Goal: Register for event/course

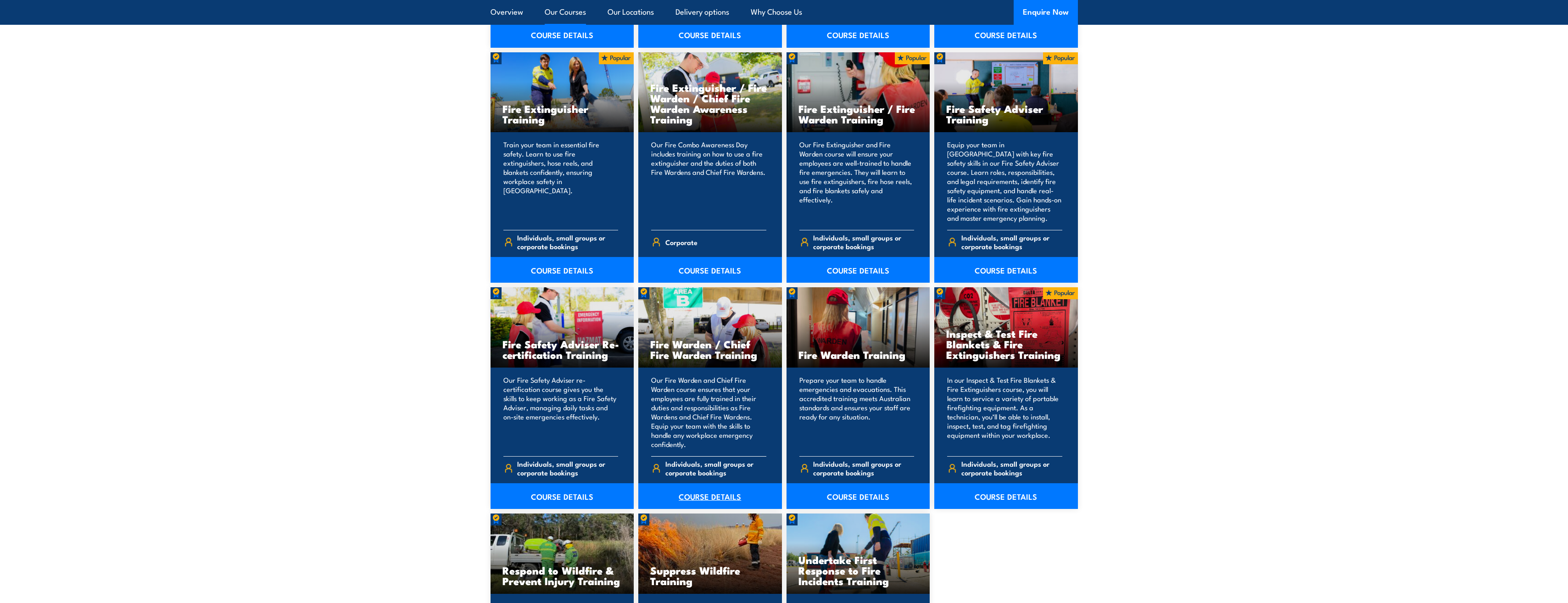
click at [711, 495] on link "COURSE DETAILS" at bounding box center [710, 495] width 143 height 26
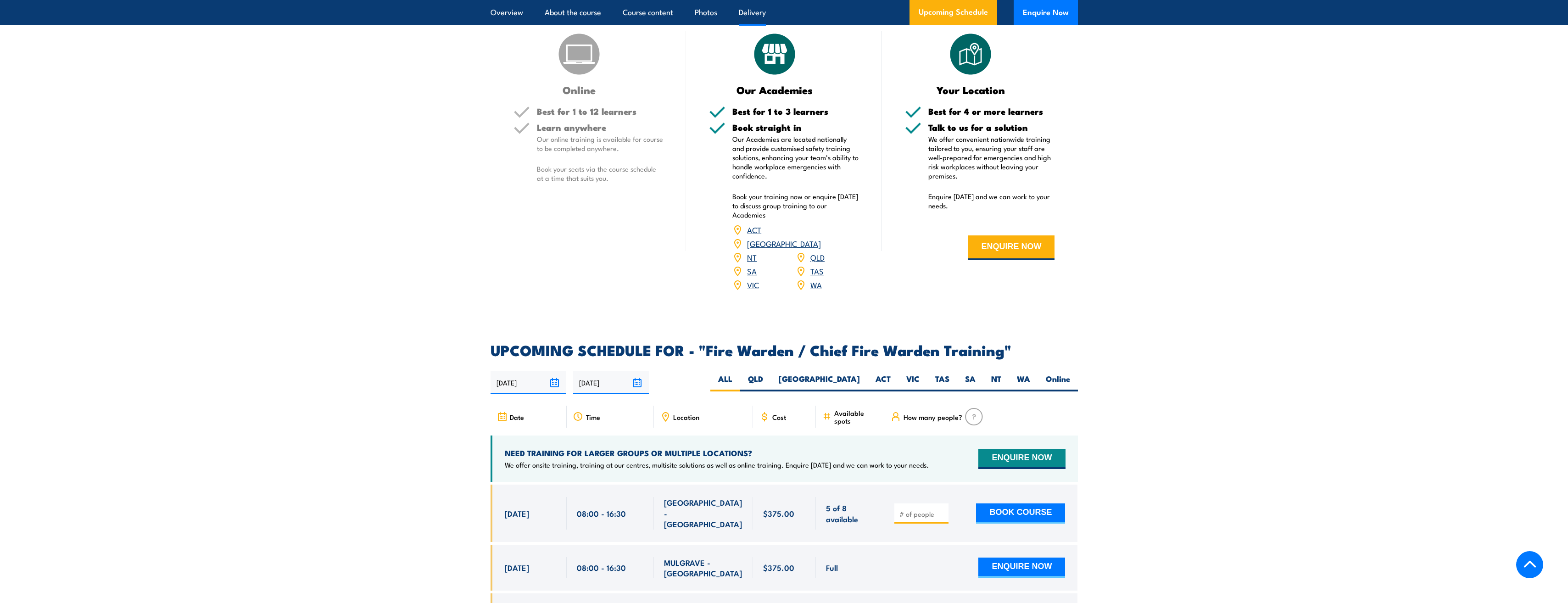
scroll to position [1513, 0]
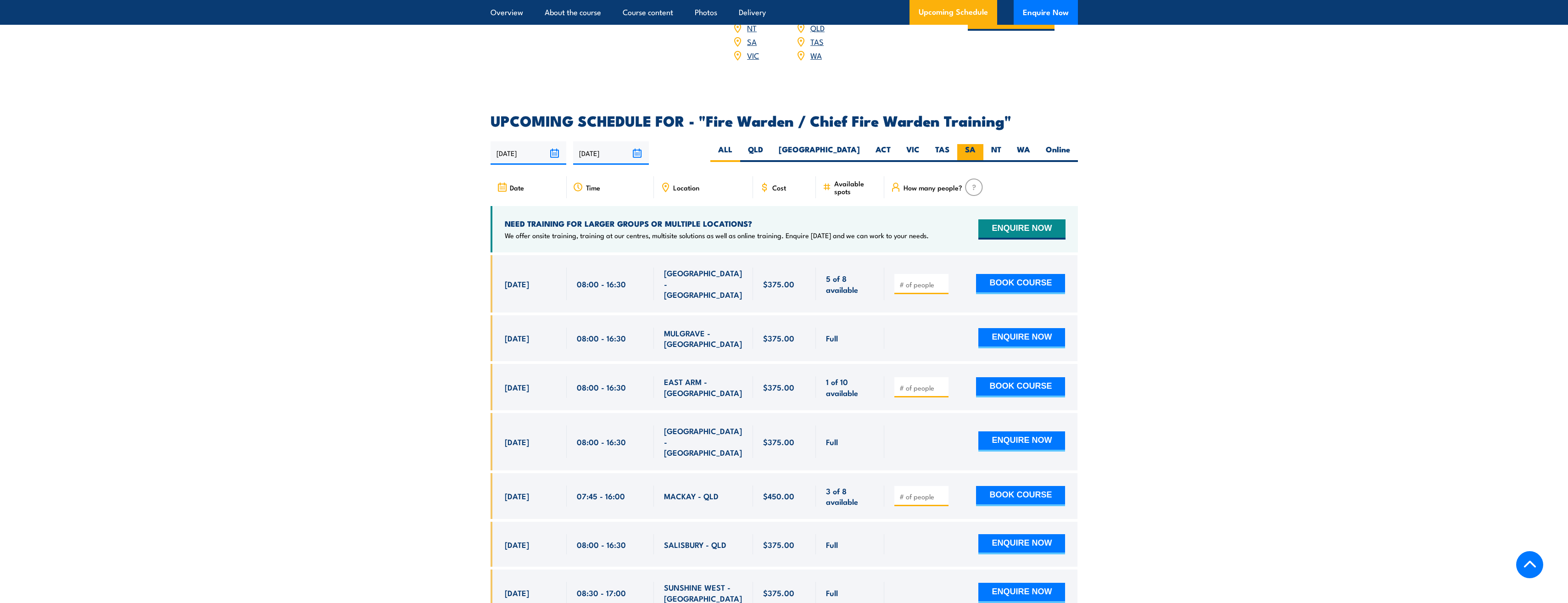
click at [964, 148] on label "SA" at bounding box center [970, 153] width 26 height 18
click at [975, 148] on input "SA" at bounding box center [978, 147] width 6 height 6
radio input "true"
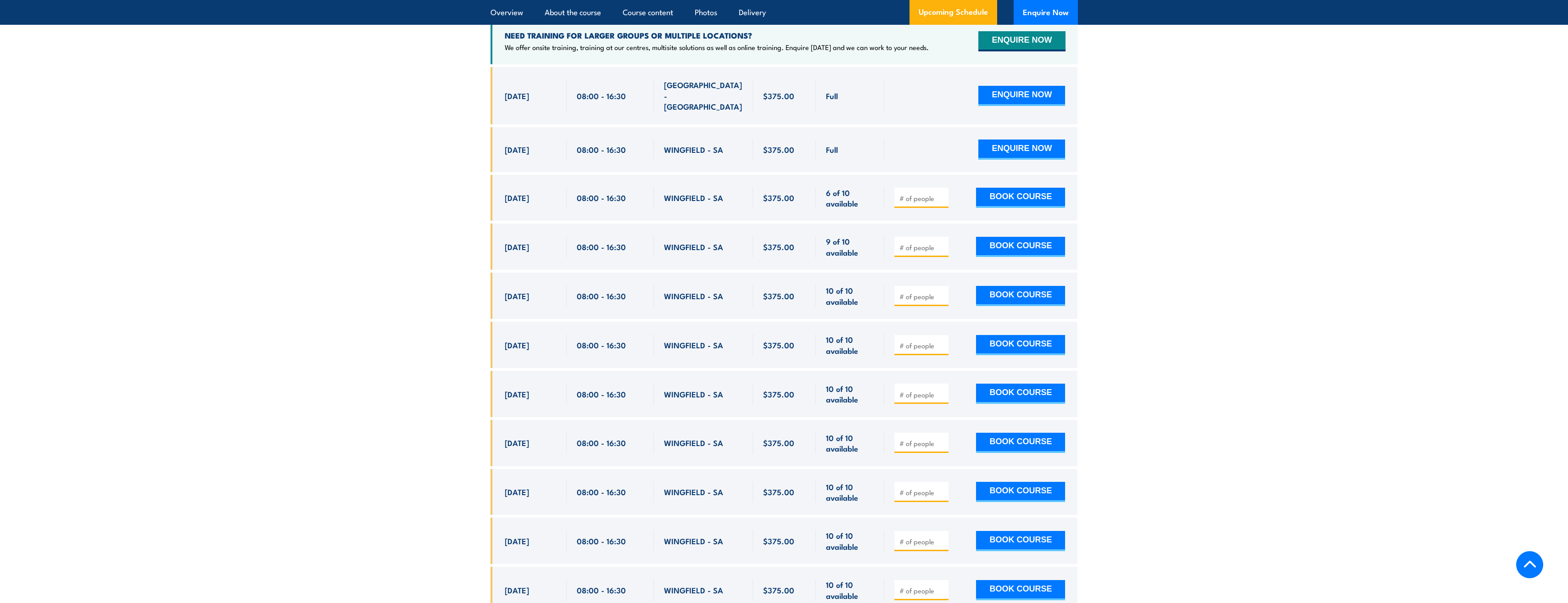
scroll to position [1625, 0]
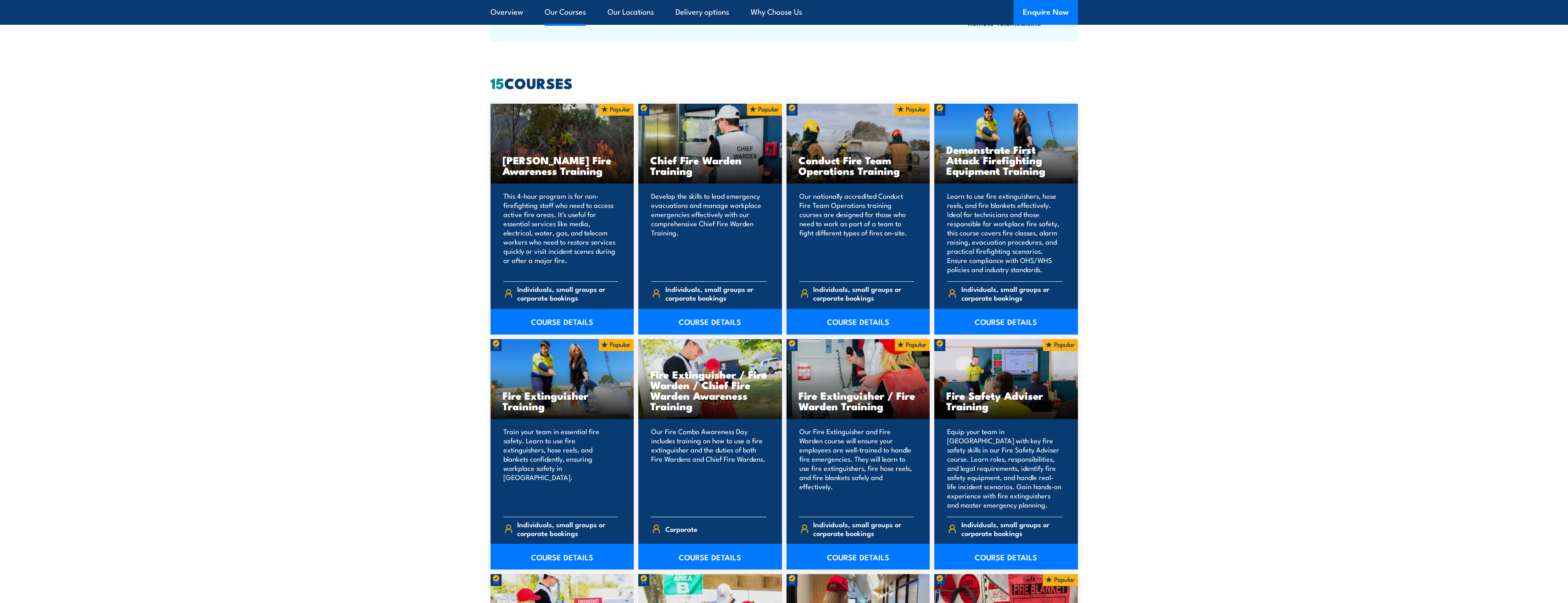
scroll to position [734, 0]
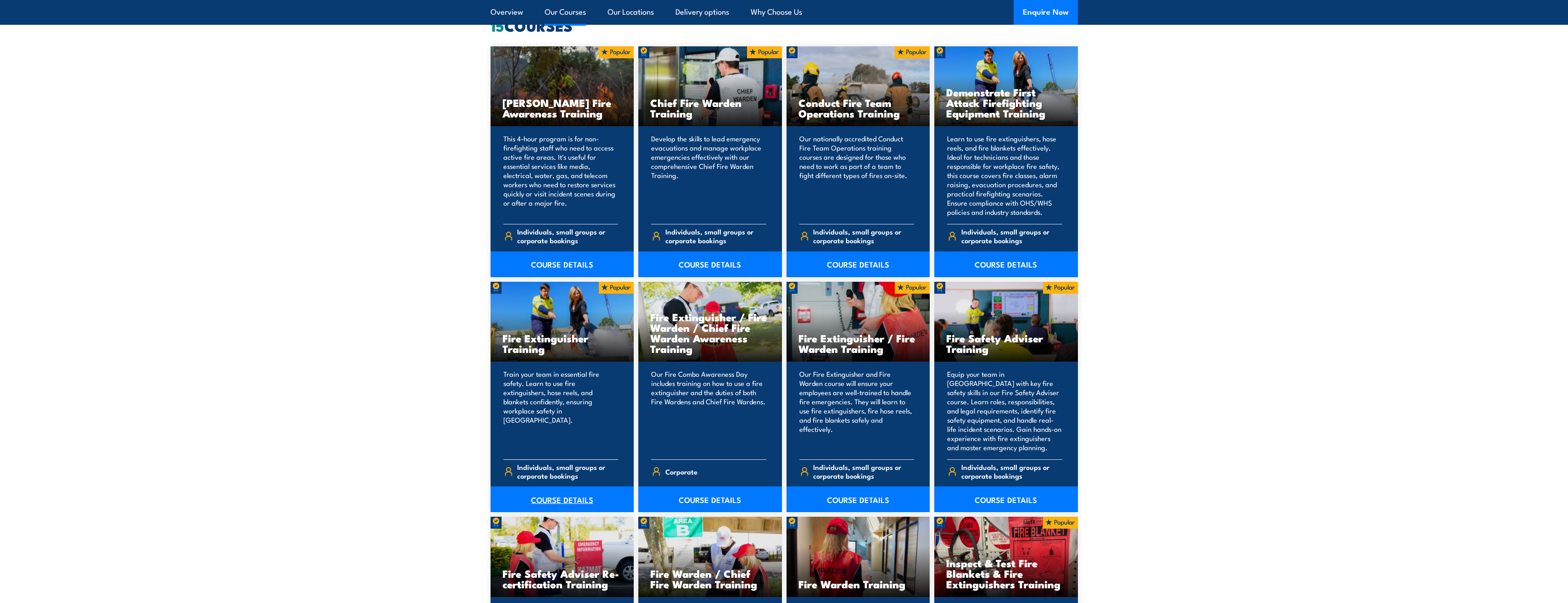
click at [556, 499] on link "COURSE DETAILS" at bounding box center [562, 498] width 143 height 26
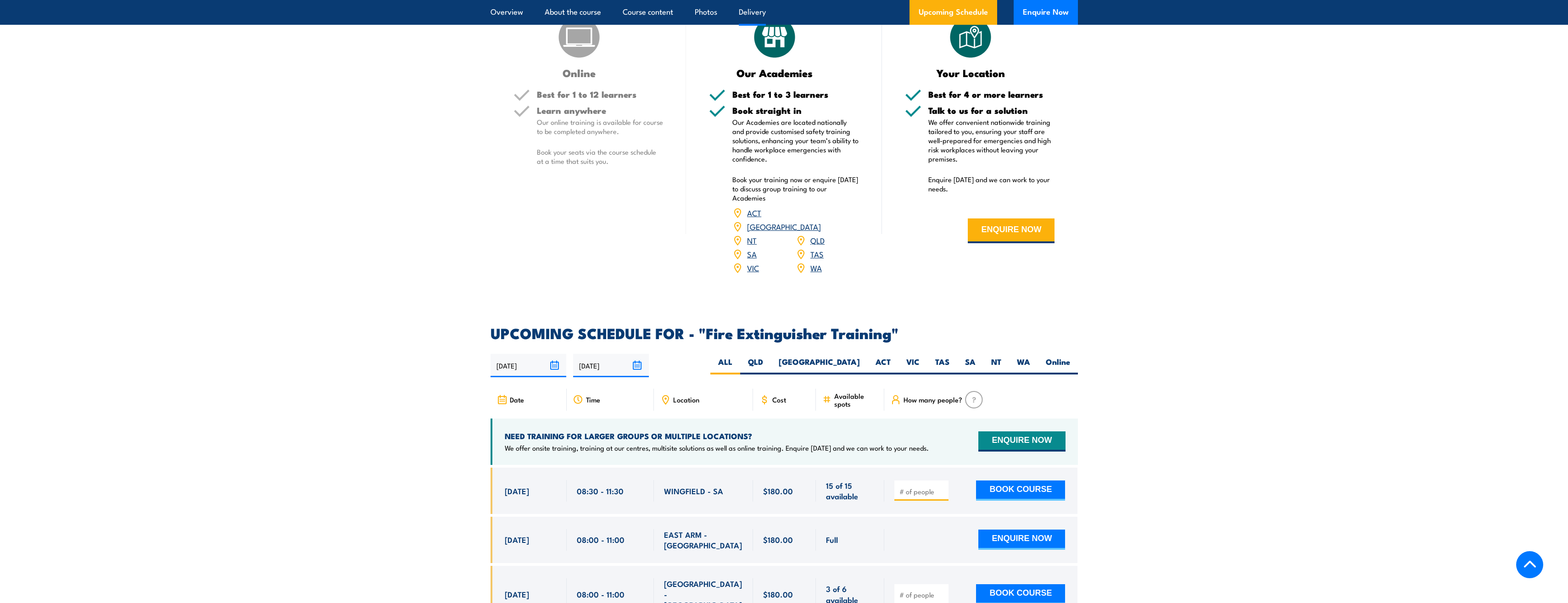
scroll to position [1330, 0]
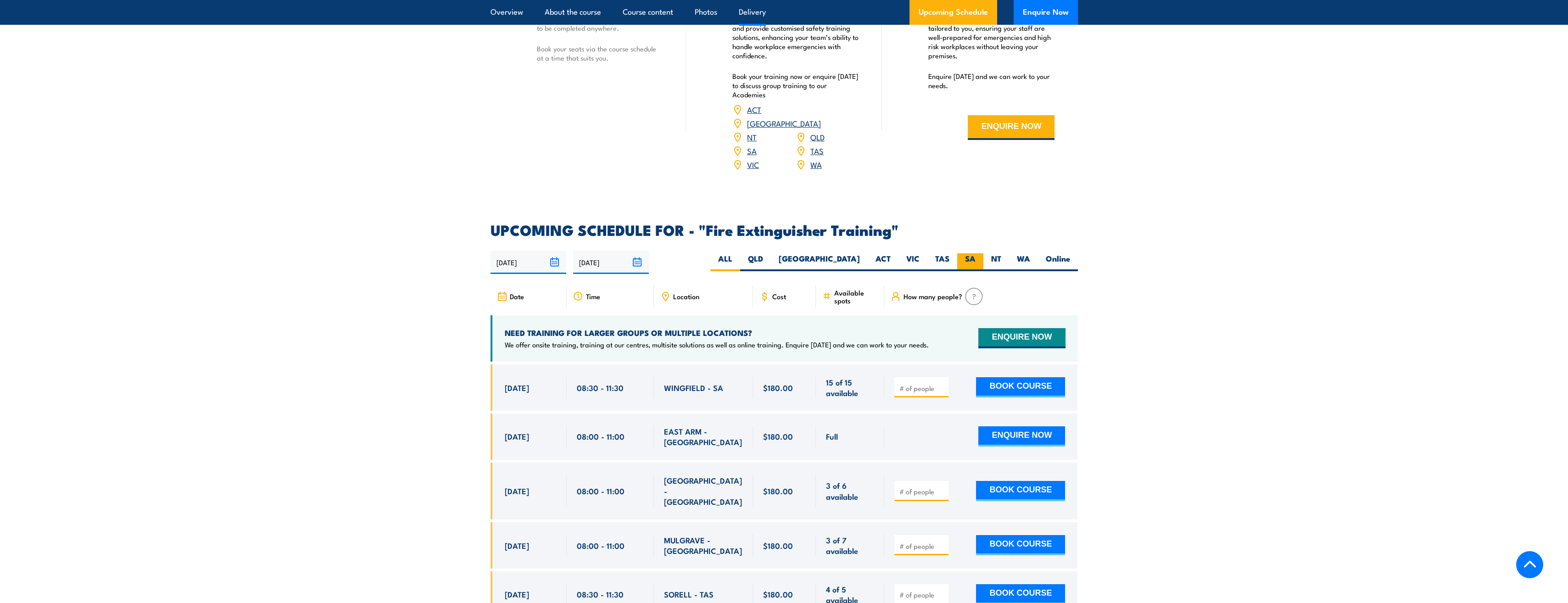
click at [971, 253] on label "SA" at bounding box center [970, 262] width 26 height 18
click at [975, 253] on input "SA" at bounding box center [978, 256] width 6 height 6
radio input "true"
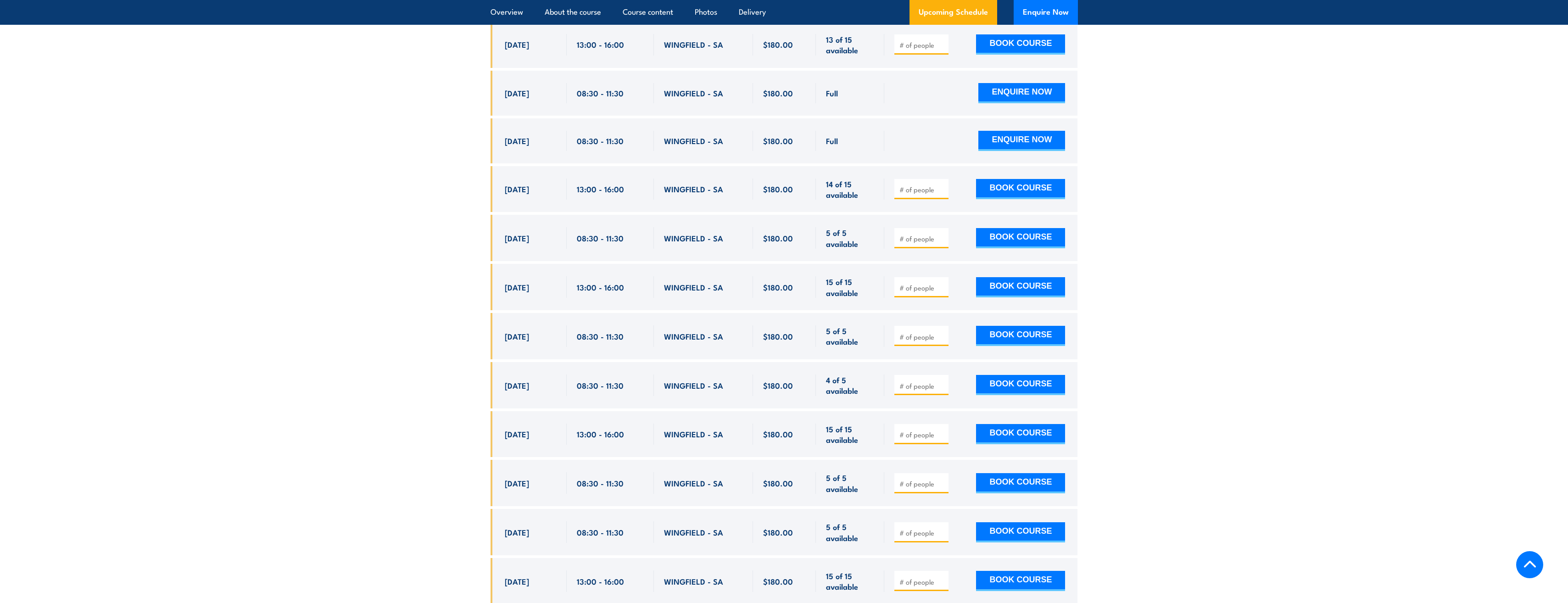
scroll to position [1723, 0]
